Goal: Obtain resource: Download file/media

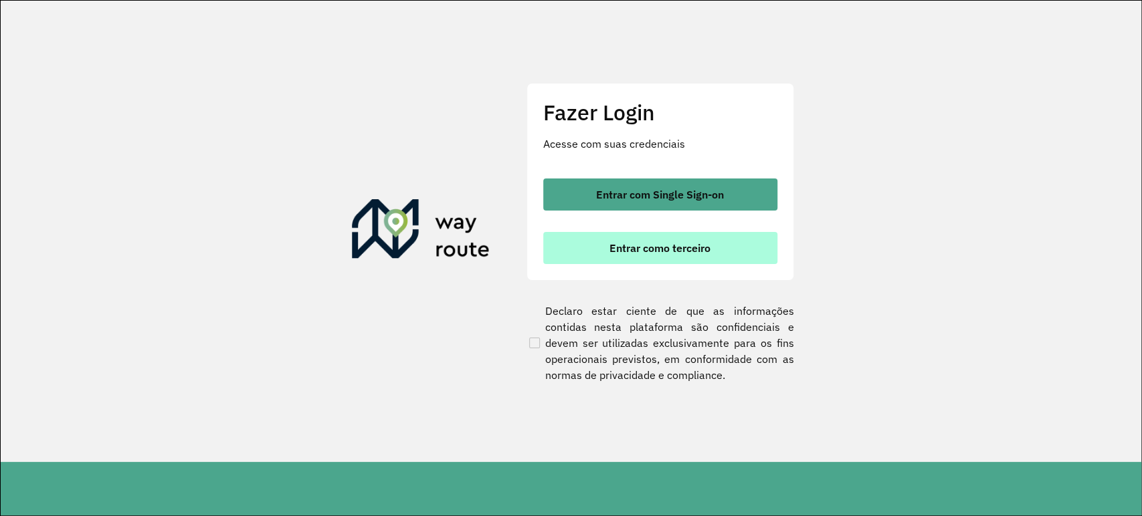
click at [646, 247] on span "Entrar como terceiro" at bounding box center [659, 248] width 101 height 11
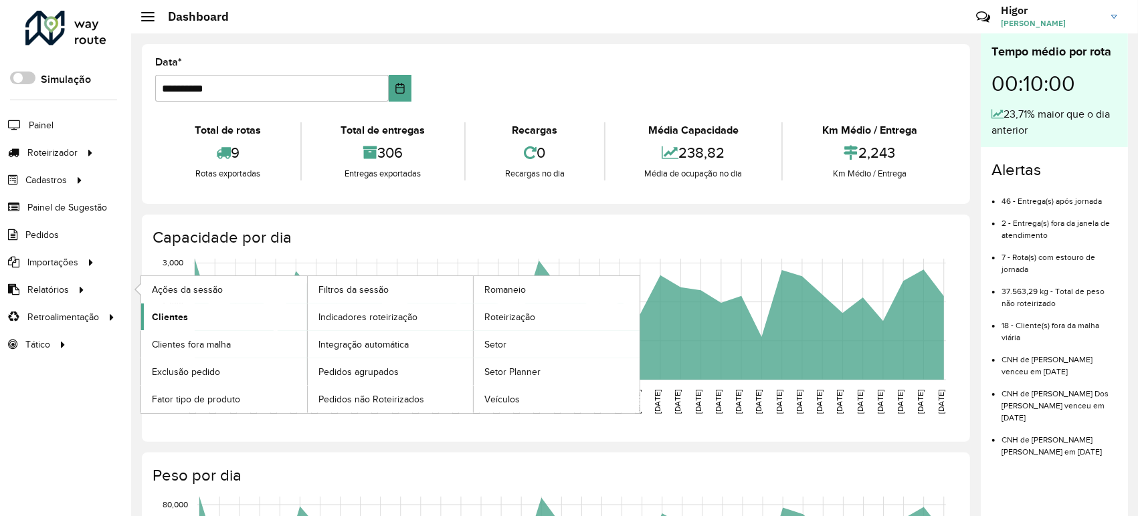
click at [157, 307] on link "Clientes" at bounding box center [224, 317] width 166 height 27
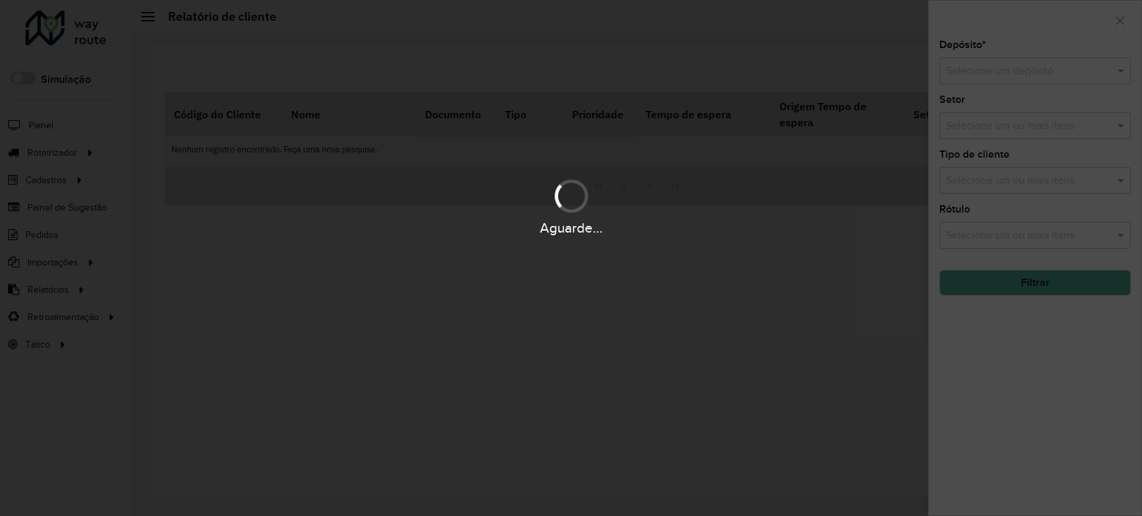
click at [1019, 70] on div "Aguarde..." at bounding box center [571, 258] width 1142 height 516
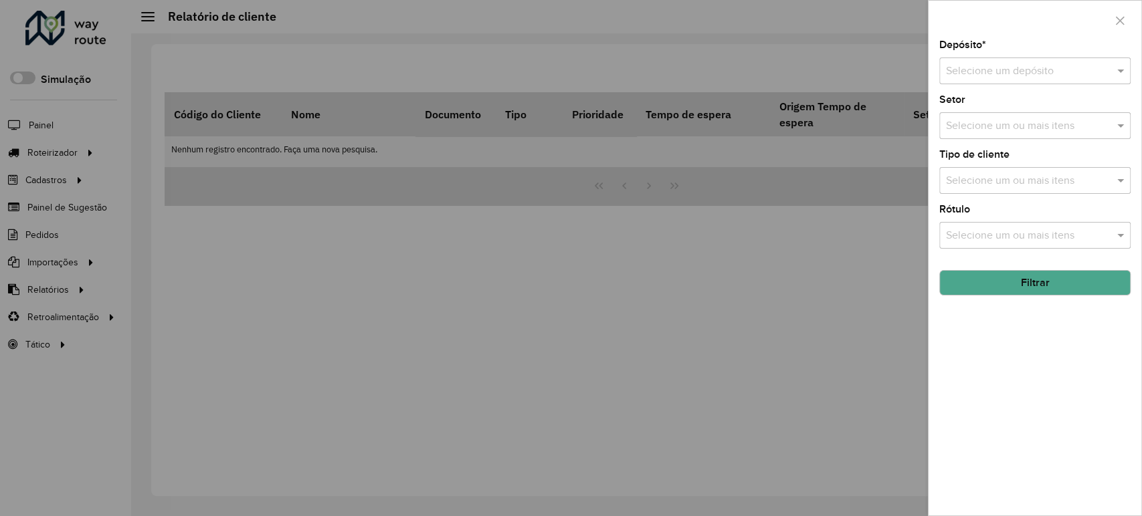
drag, startPoint x: 1019, startPoint y: 70, endPoint x: 1020, endPoint y: 78, distance: 7.4
click at [1019, 70] on input "text" at bounding box center [1021, 72] width 151 height 16
click at [1010, 103] on div "GP7 JEQUIE" at bounding box center [1035, 109] width 190 height 23
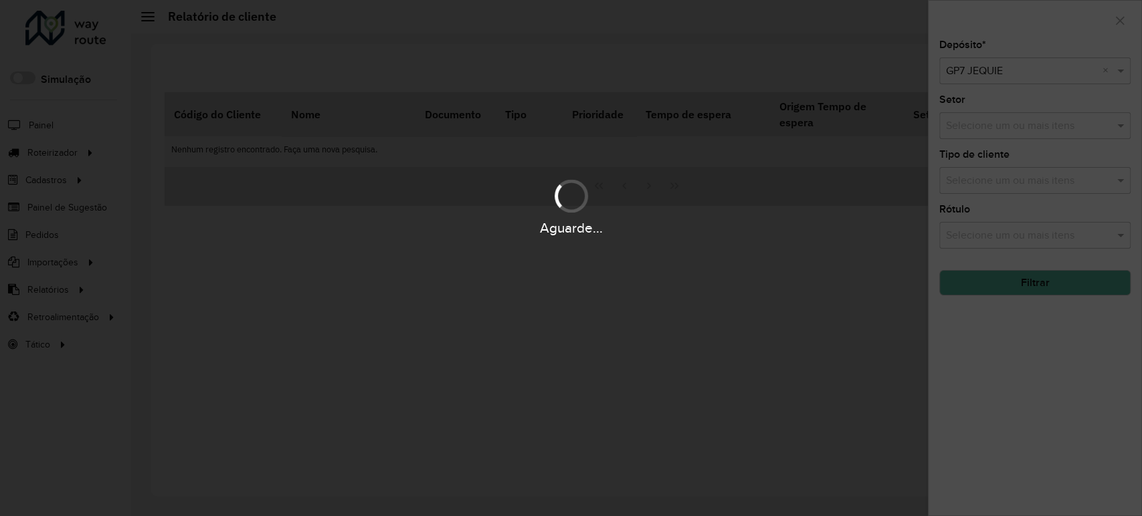
click at [1033, 268] on div "Aguarde..." at bounding box center [571, 258] width 1142 height 516
click at [1048, 288] on div "Aguarde..." at bounding box center [571, 258] width 1142 height 516
click at [1033, 288] on div "Aguarde..." at bounding box center [571, 258] width 1142 height 516
click at [1031, 291] on div "Aguarde..." at bounding box center [571, 258] width 1142 height 516
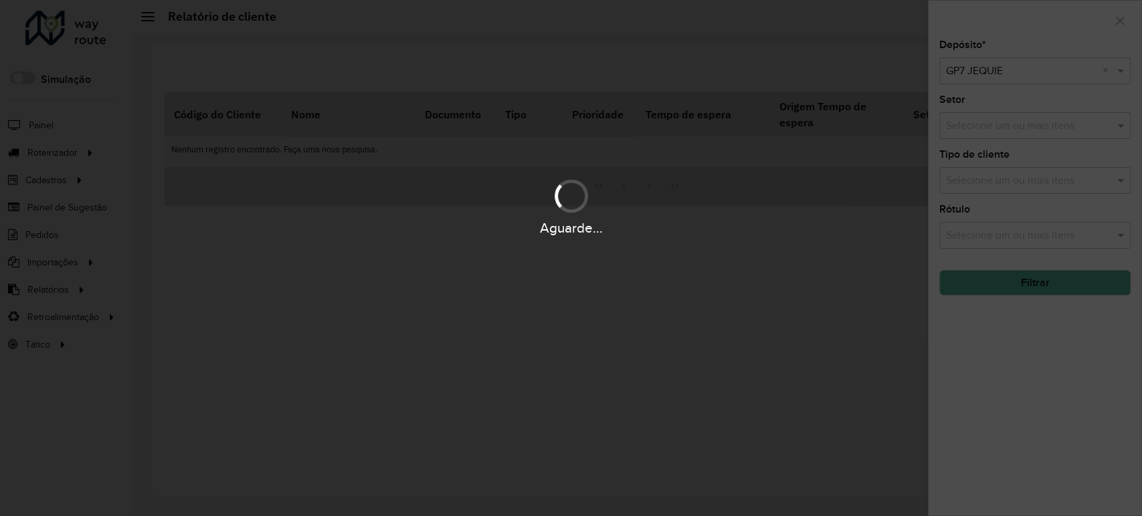
click at [1031, 283] on div "Aguarde..." at bounding box center [571, 258] width 1142 height 516
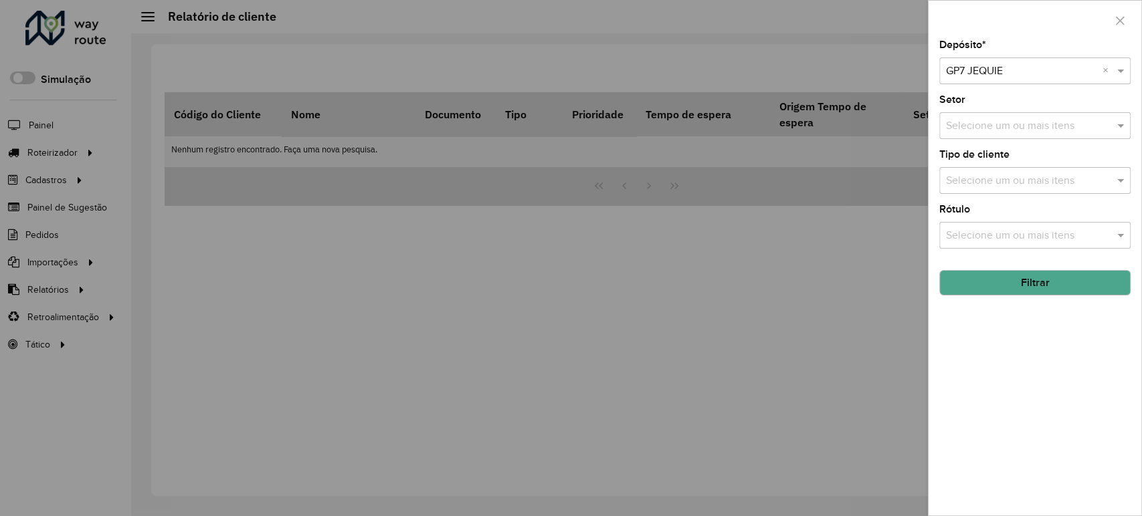
click at [1033, 283] on button "Filtrar" at bounding box center [1034, 282] width 191 height 25
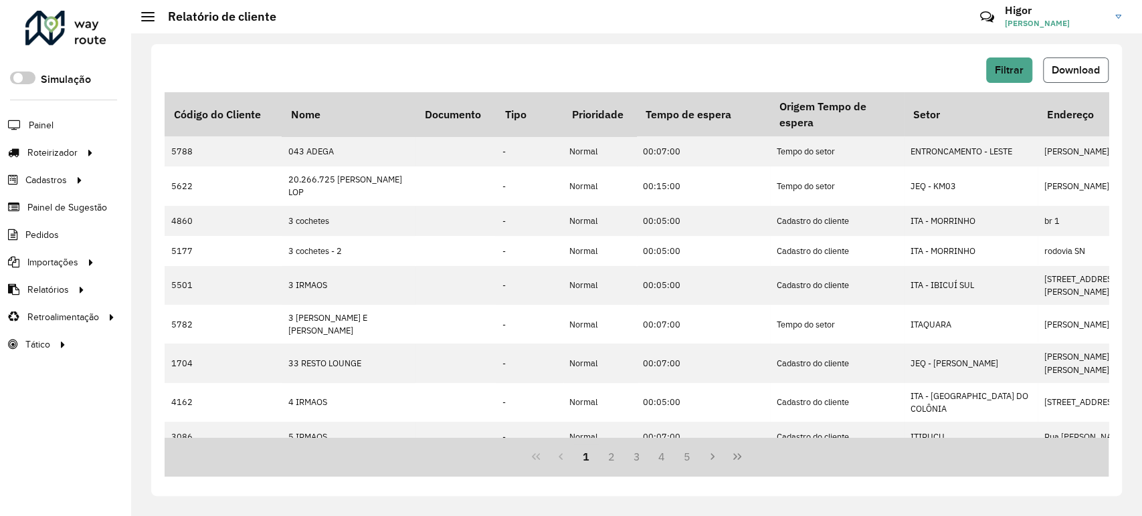
click at [1074, 79] on button "Download" at bounding box center [1076, 70] width 66 height 25
